Goal: Find contact information: Find contact information

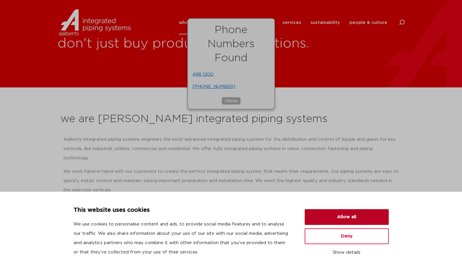
click at [334, 214] on button "Allow all" at bounding box center [347, 217] width 84 height 16
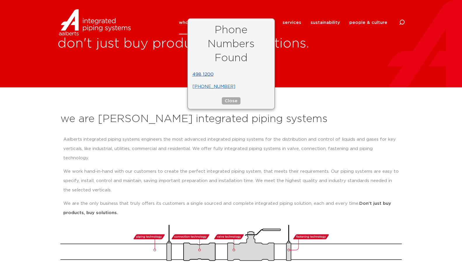
click at [203, 76] on li "498 1200" at bounding box center [231, 74] width 78 height 9
click at [228, 102] on button "Close" at bounding box center [231, 100] width 19 height 7
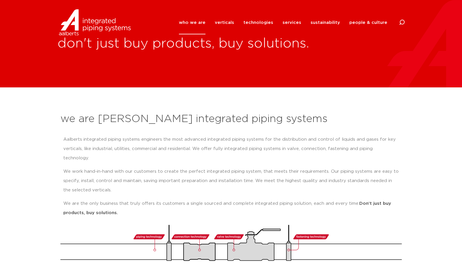
click at [341, 89] on section "we are Aalberts integrated piping systems Aalberts integrated piping systems en…" at bounding box center [231, 184] width 462 height 193
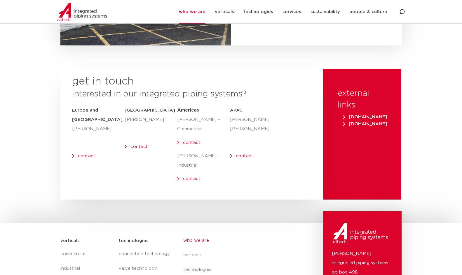
click at [185, 141] on link "contact" at bounding box center [192, 143] width 18 height 4
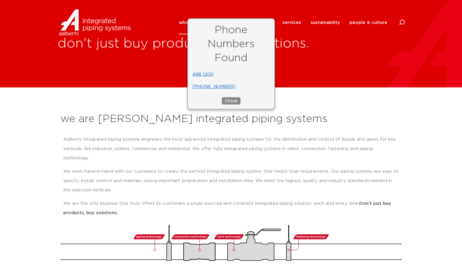
click at [232, 100] on button "Close" at bounding box center [231, 100] width 19 height 7
